Goal: Task Accomplishment & Management: Manage account settings

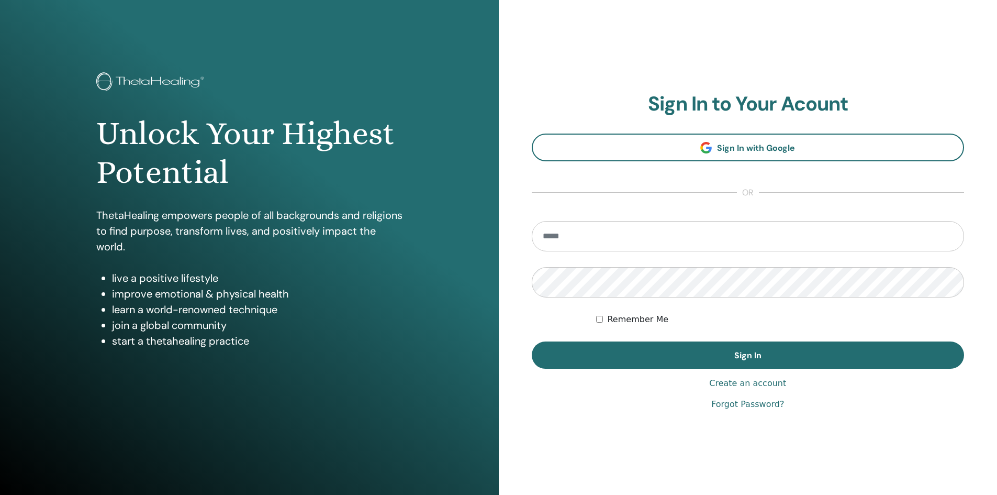
click at [728, 235] on input "email" at bounding box center [748, 236] width 433 height 30
click at [642, 237] on input "email" at bounding box center [748, 236] width 433 height 30
click at [637, 235] on input "email" at bounding box center [748, 236] width 433 height 30
type input "**********"
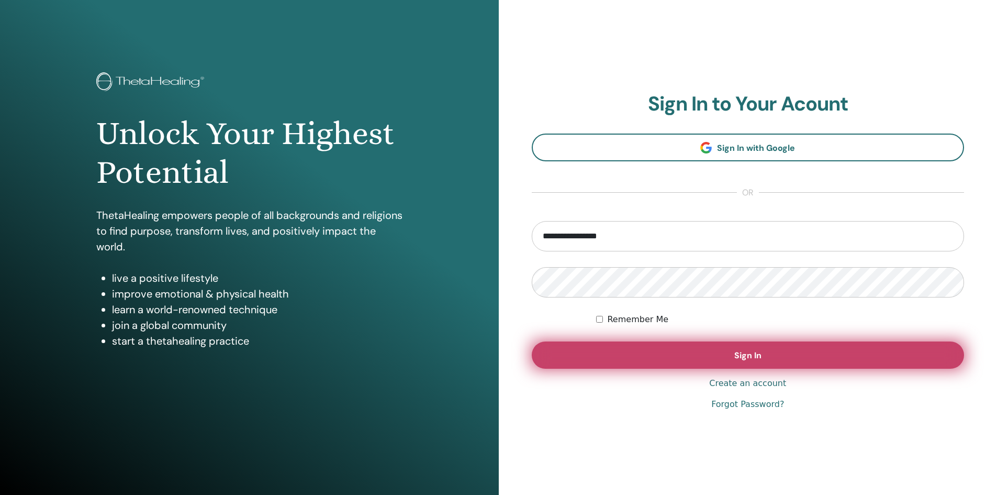
click at [607, 345] on button "Sign In" at bounding box center [748, 354] width 433 height 27
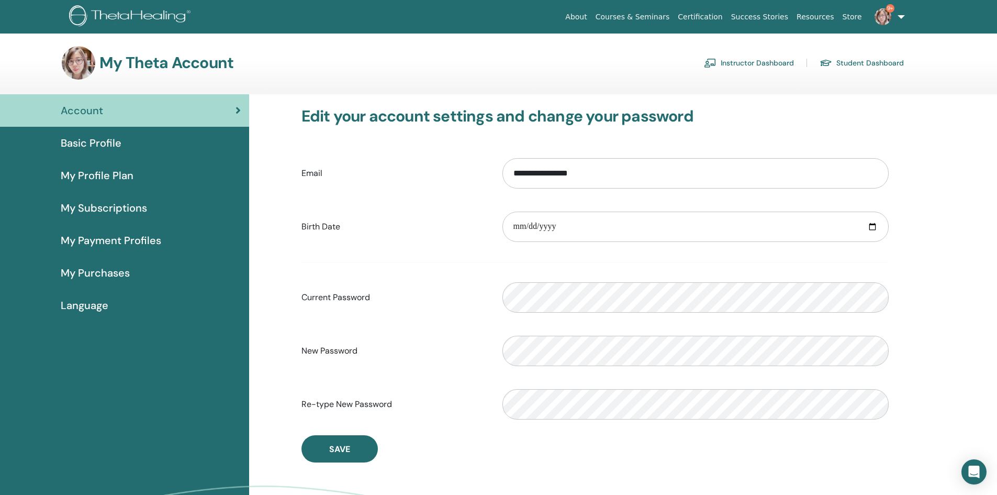
click at [739, 64] on link "Instructor Dashboard" at bounding box center [749, 62] width 90 height 17
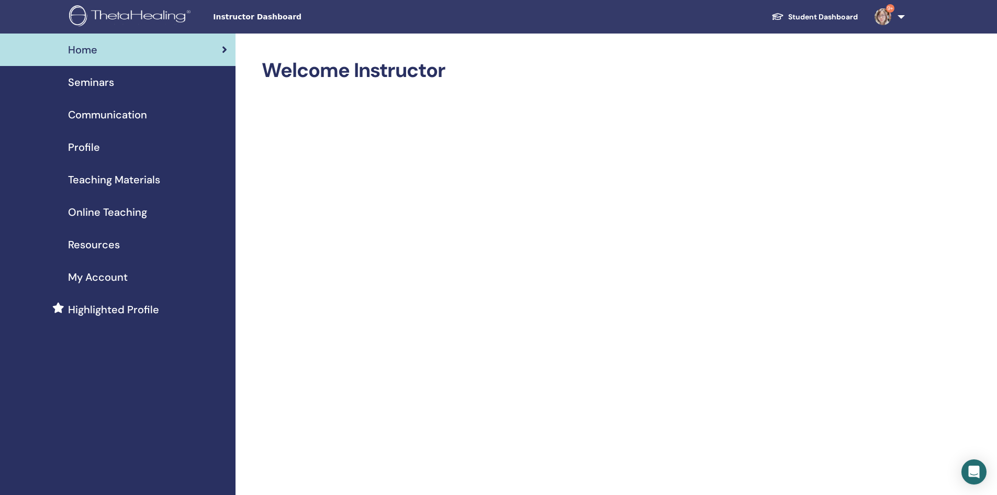
click at [74, 83] on span "Seminars" at bounding box center [91, 82] width 46 height 16
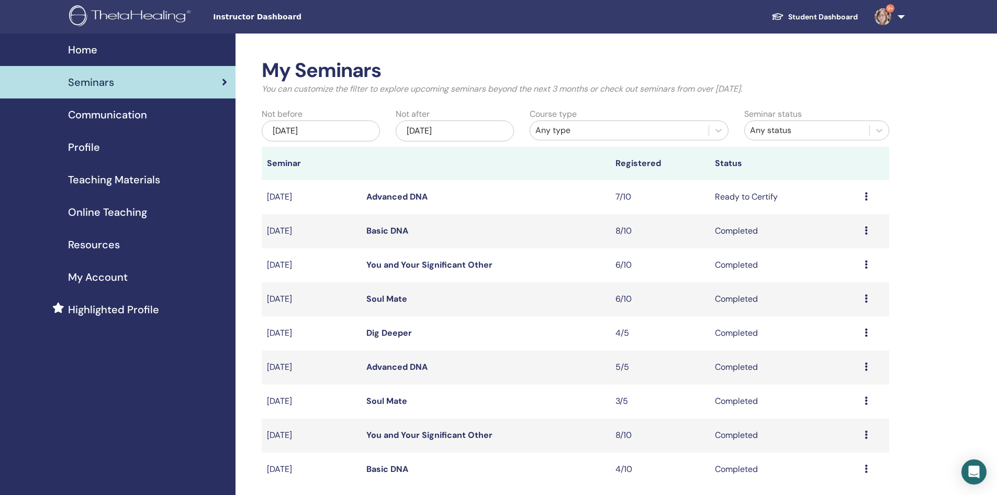
click at [866, 197] on icon at bounding box center [866, 196] width 3 height 8
click at [846, 240] on link "Attendees" at bounding box center [837, 236] width 40 height 11
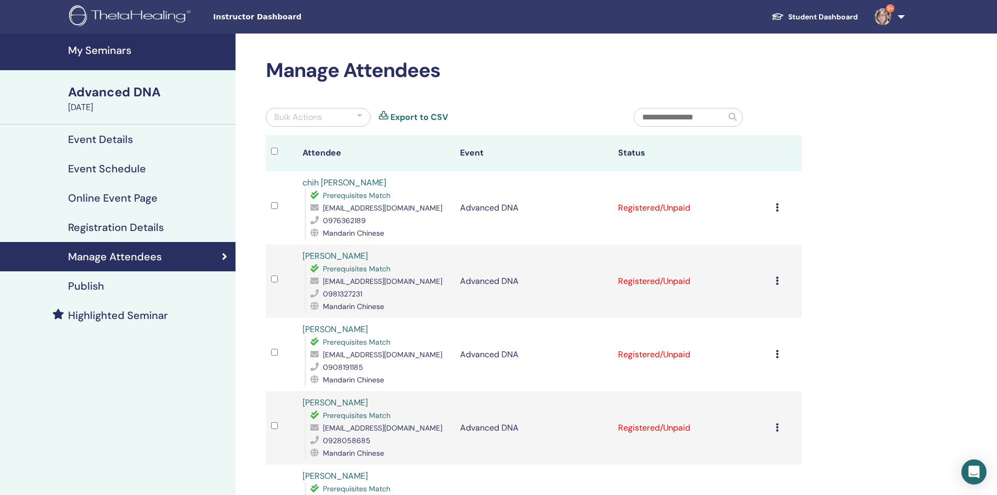
click at [778, 209] on icon at bounding box center [777, 207] width 3 height 8
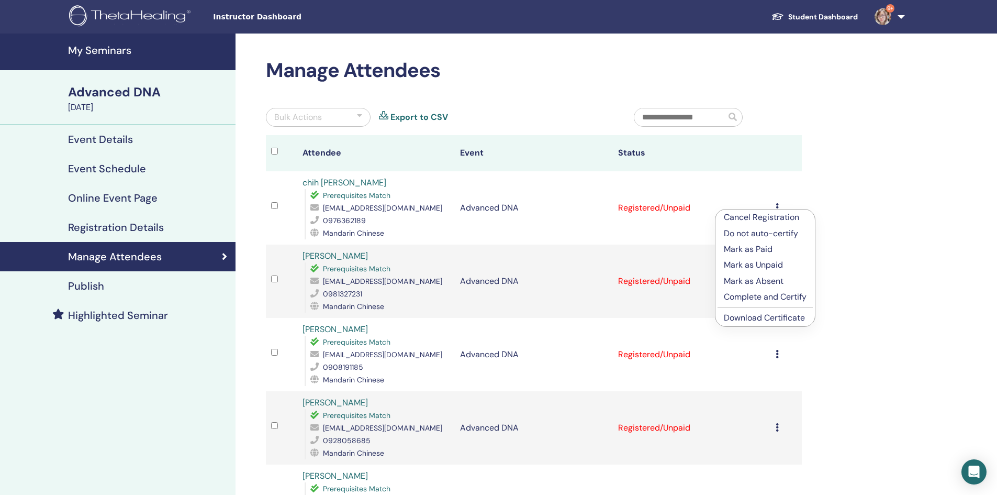
click at [794, 300] on p "Complete and Certify" at bounding box center [765, 296] width 83 height 13
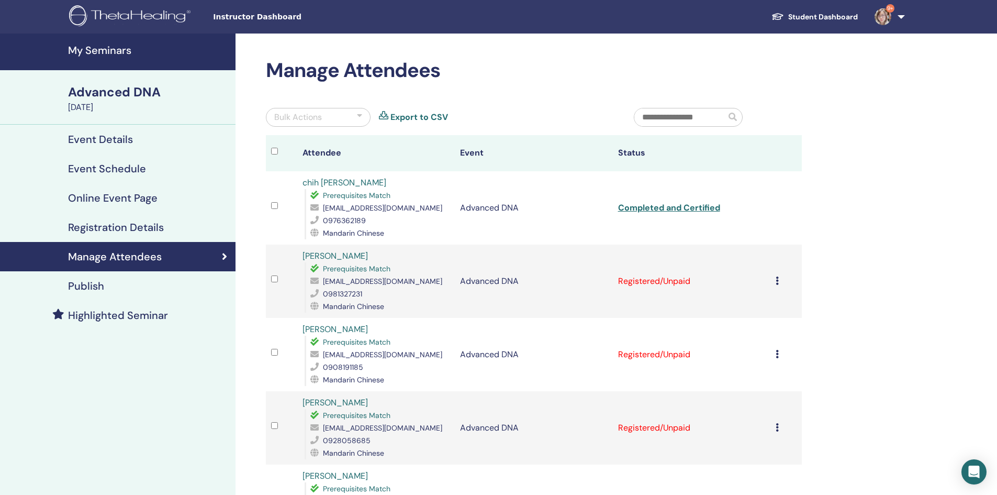
click at [776, 279] on icon at bounding box center [777, 280] width 3 height 8
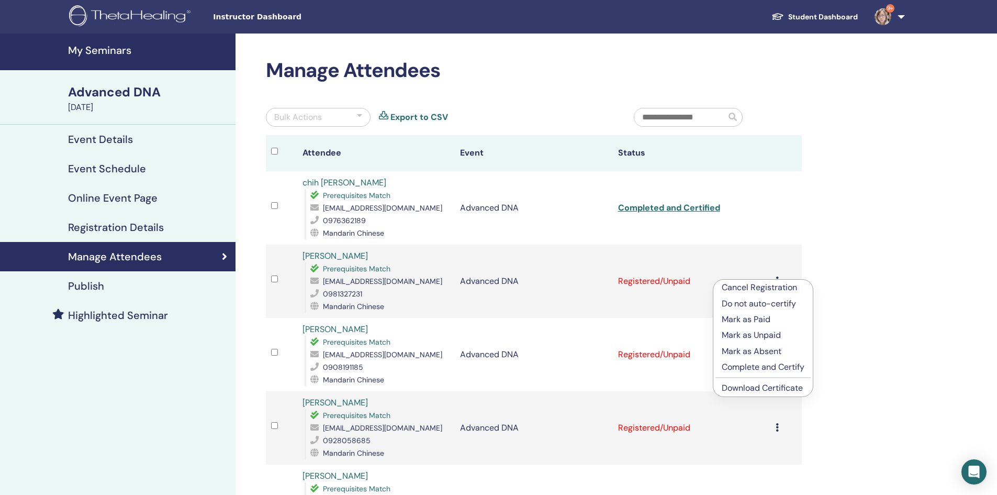
click at [801, 367] on p "Complete and Certify" at bounding box center [763, 367] width 83 height 13
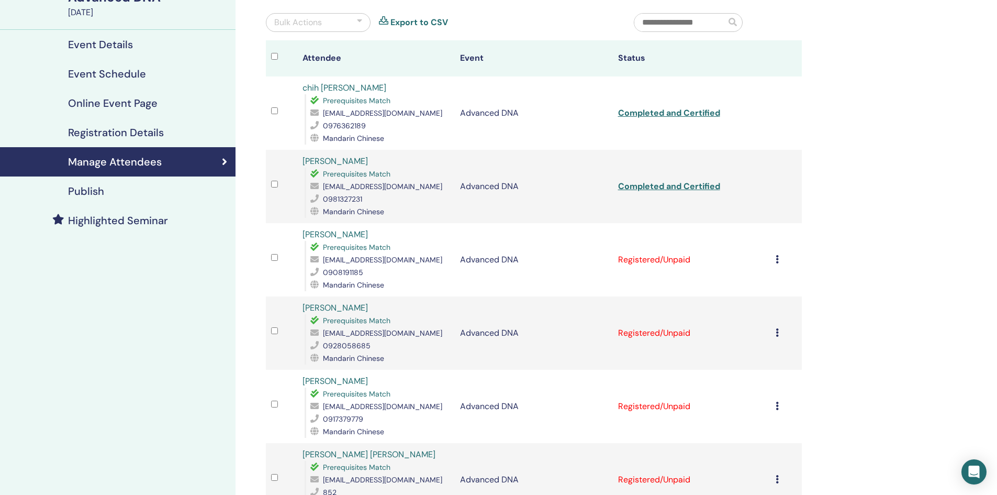
scroll to position [105, 0]
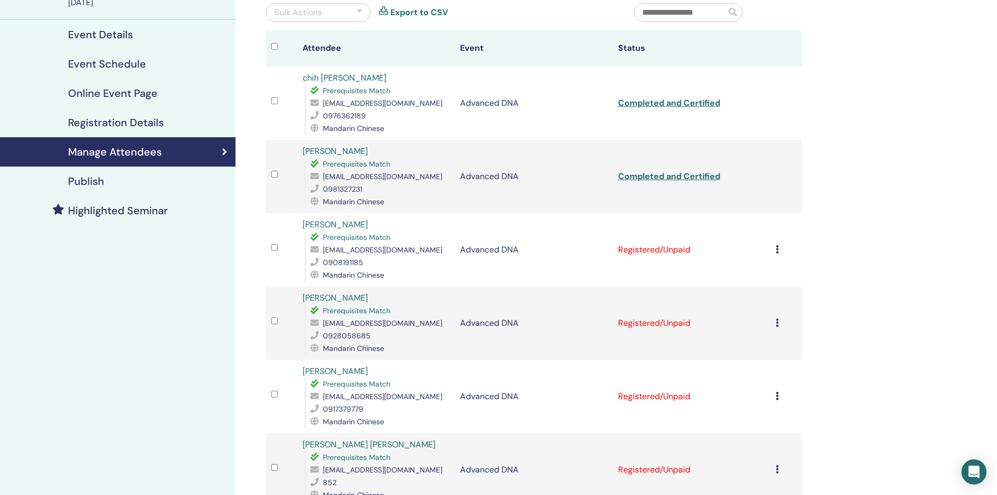
click at [777, 250] on icon at bounding box center [777, 249] width 3 height 8
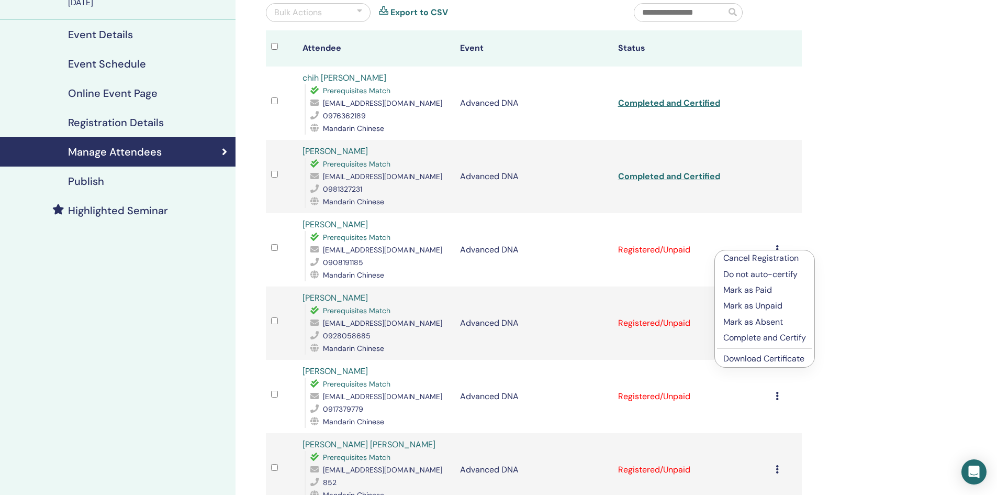
click at [797, 340] on p "Complete and Certify" at bounding box center [764, 337] width 83 height 13
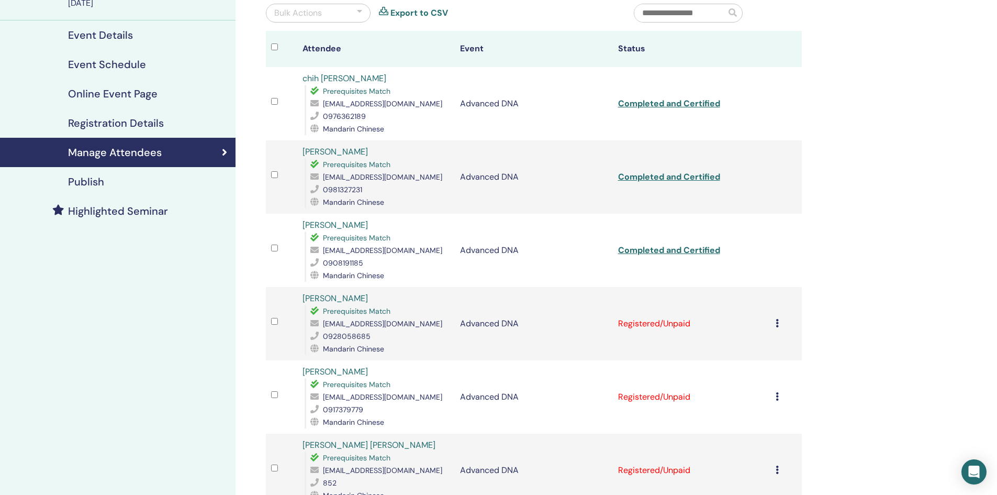
scroll to position [105, 0]
click at [778, 324] on icon at bounding box center [777, 322] width 3 height 8
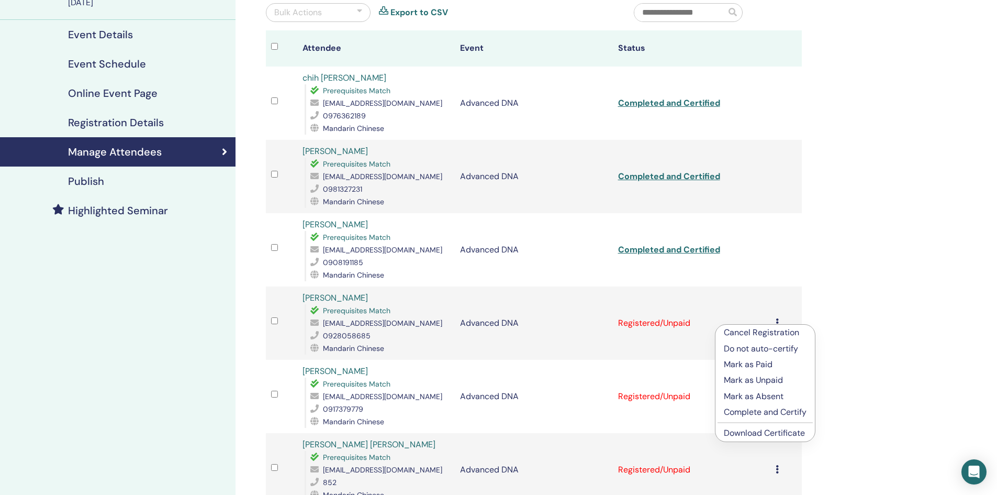
click at [787, 411] on p "Complete and Certify" at bounding box center [765, 412] width 83 height 13
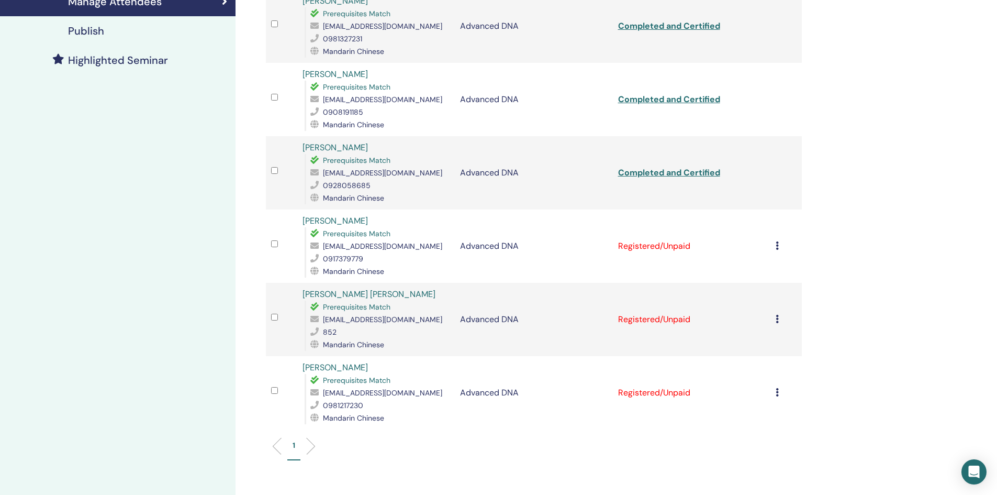
scroll to position [262, 0]
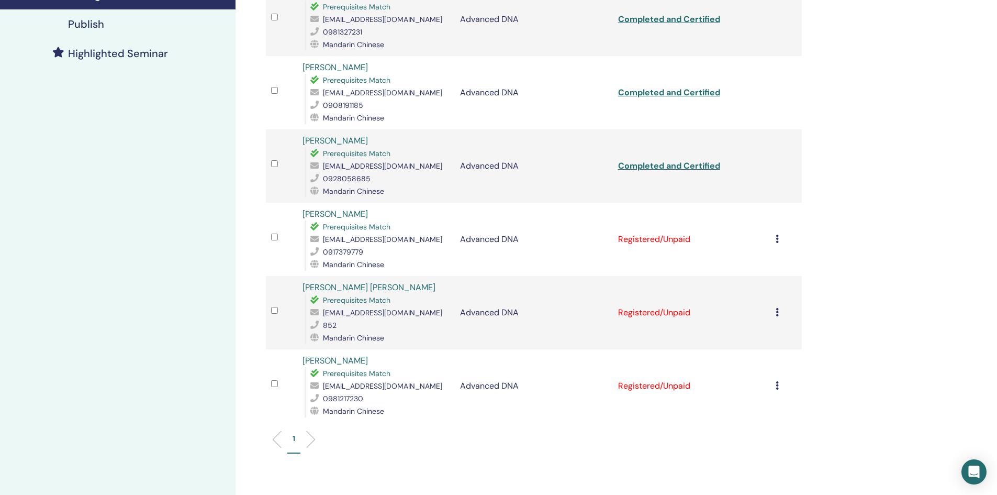
click at [776, 315] on icon at bounding box center [777, 312] width 3 height 8
click at [806, 405] on li "Complete and Certify" at bounding box center [762, 403] width 99 height 16
click at [776, 312] on icon at bounding box center [777, 312] width 3 height 8
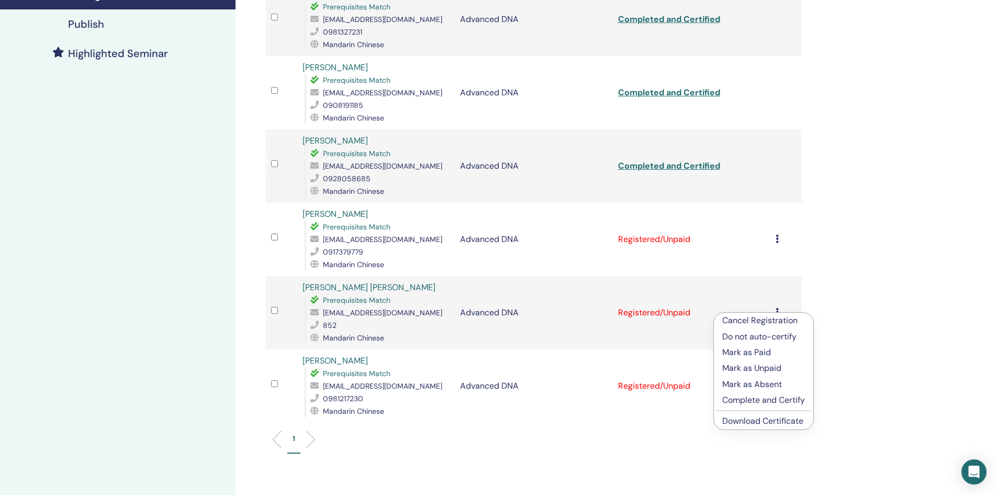
click at [778, 400] on p "Complete and Certify" at bounding box center [763, 400] width 83 height 13
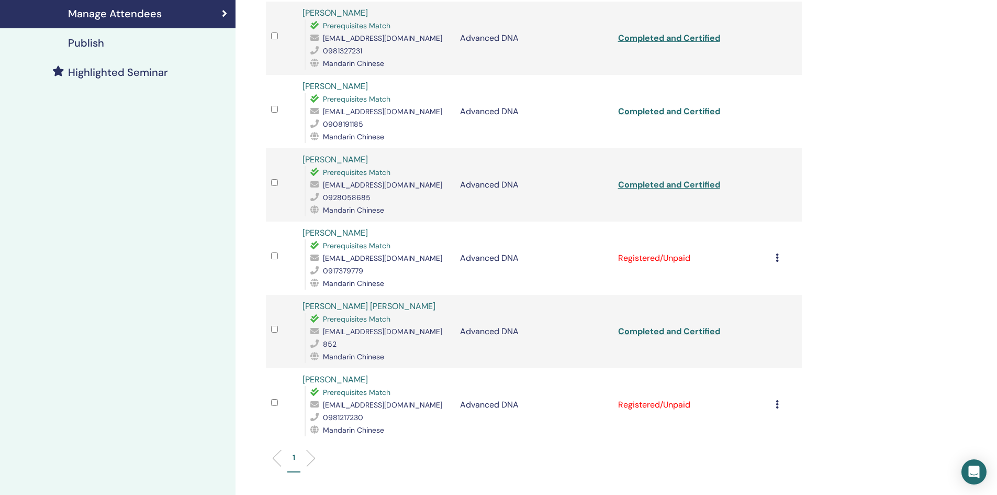
scroll to position [262, 0]
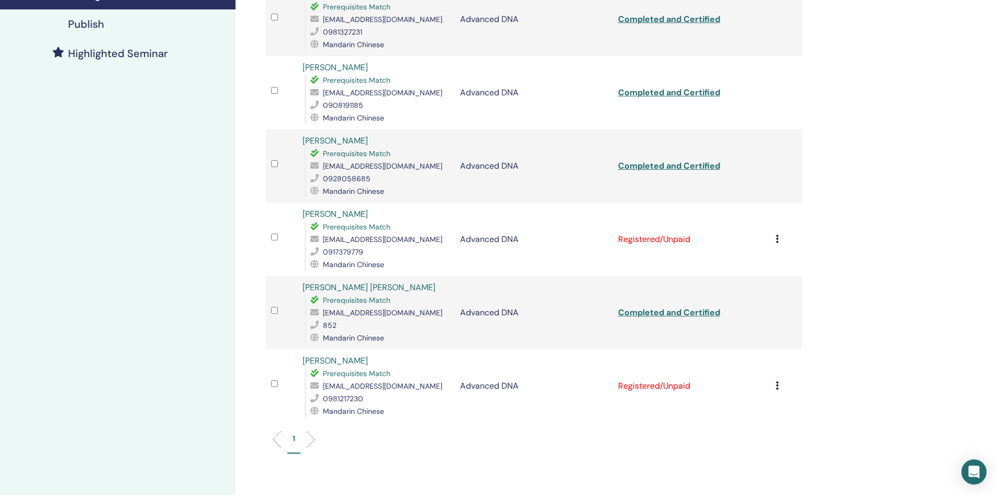
click at [777, 385] on icon at bounding box center [777, 385] width 3 height 8
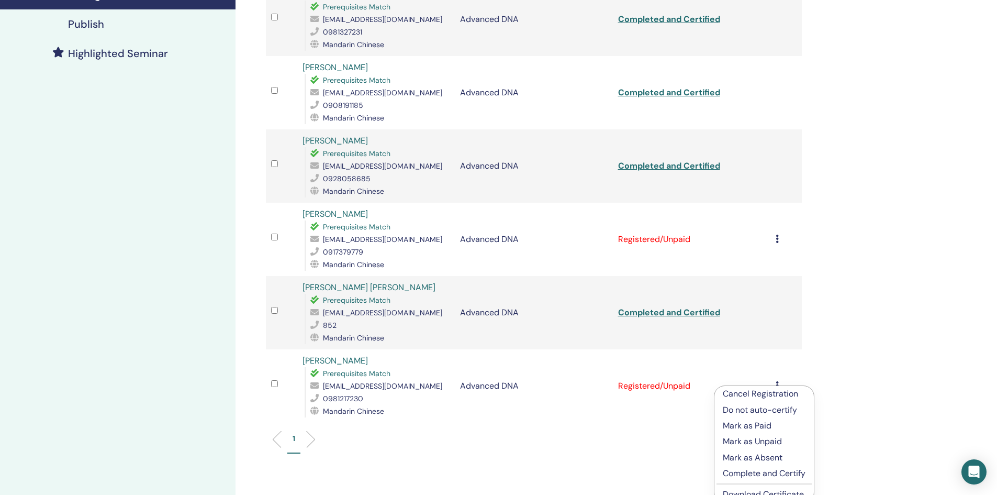
click at [788, 473] on p "Complete and Certify" at bounding box center [764, 473] width 83 height 13
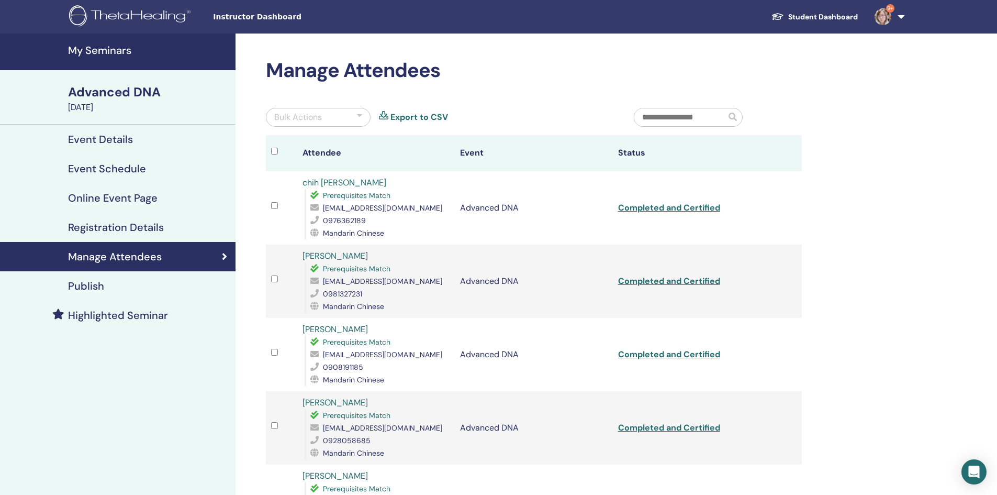
click at [110, 51] on h4 "My Seminars" at bounding box center [148, 50] width 161 height 13
